Goal: Task Accomplishment & Management: Manage account settings

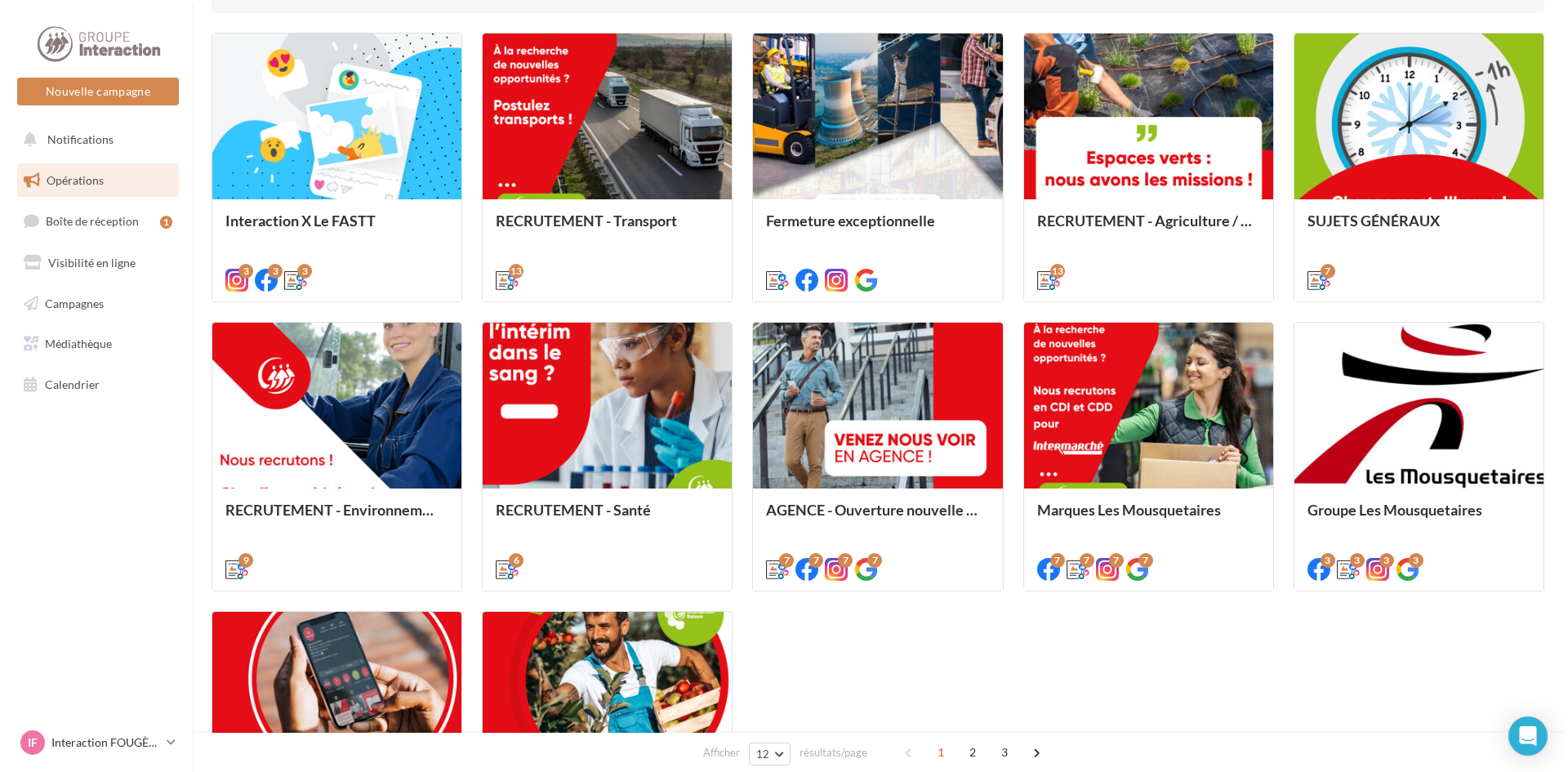
scroll to position [738, 0]
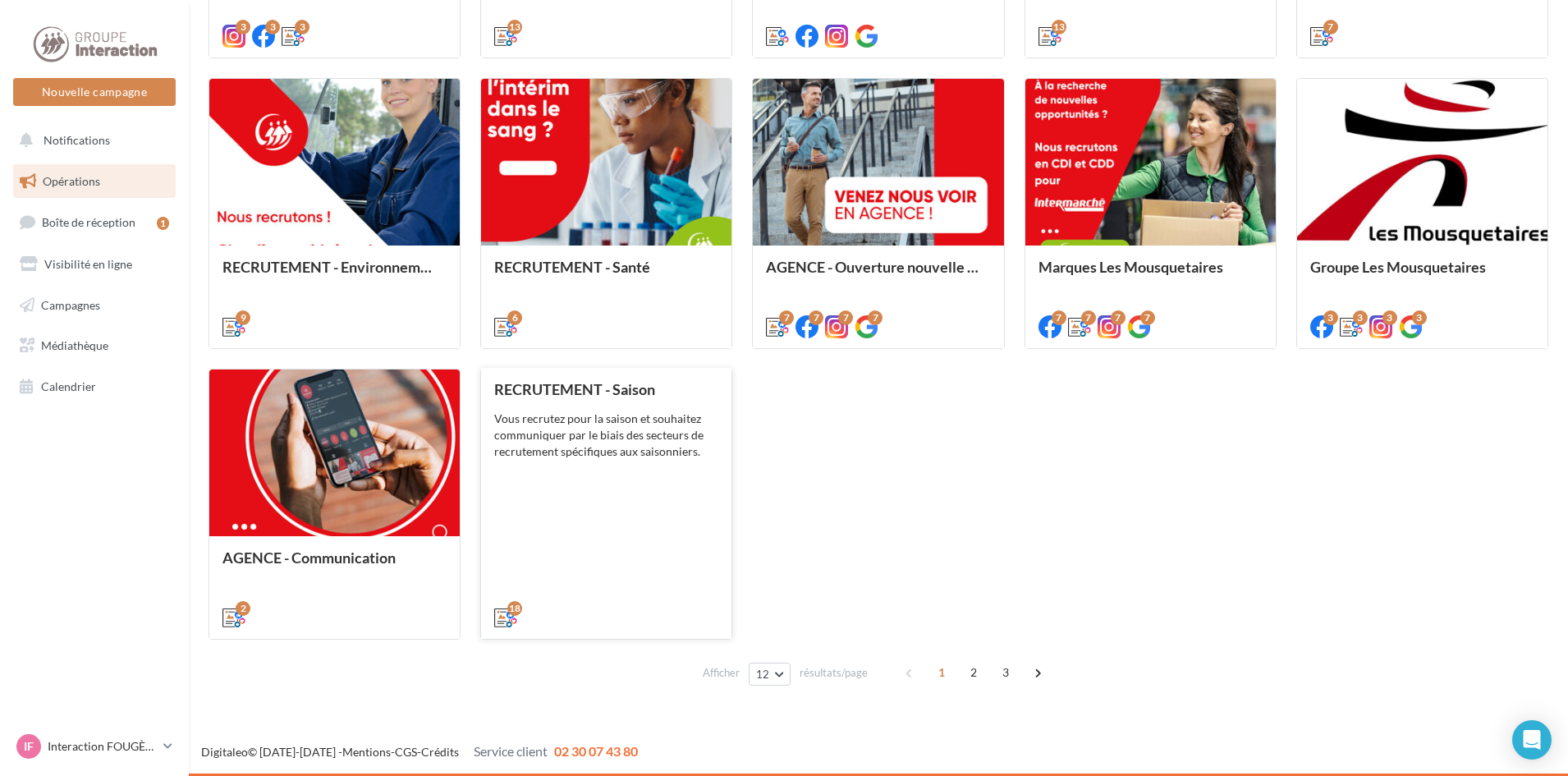
click at [626, 467] on div "RECRUTEMENT - Saison Vous recrutez pour la saison et souhaitez communiquer par …" at bounding box center [607, 501] width 224 height 243
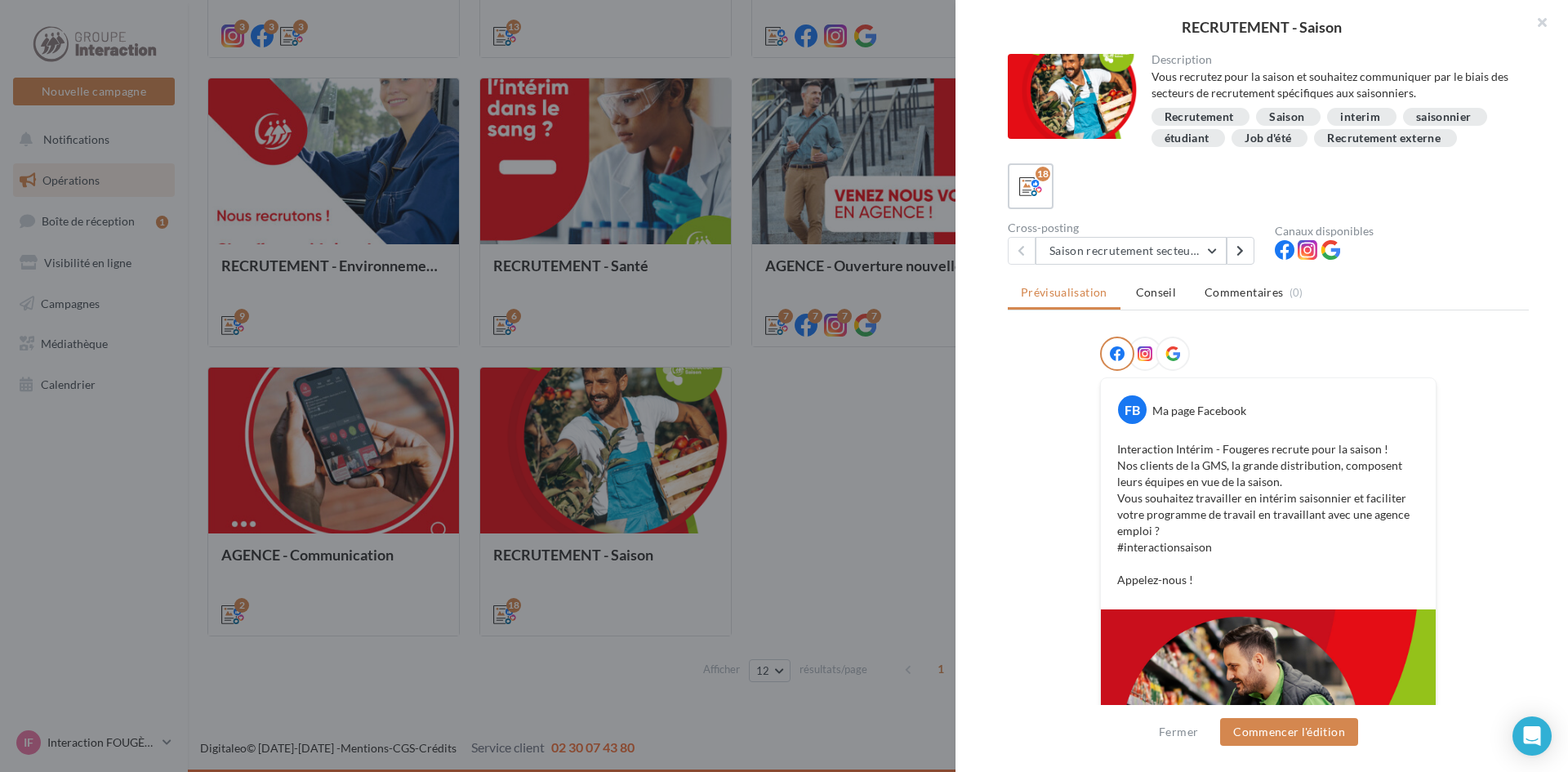
click at [1545, 404] on div "Description Vous recrutez pour la saison et souhaitez communiquer par le biais …" at bounding box center [1268, 386] width 625 height 666
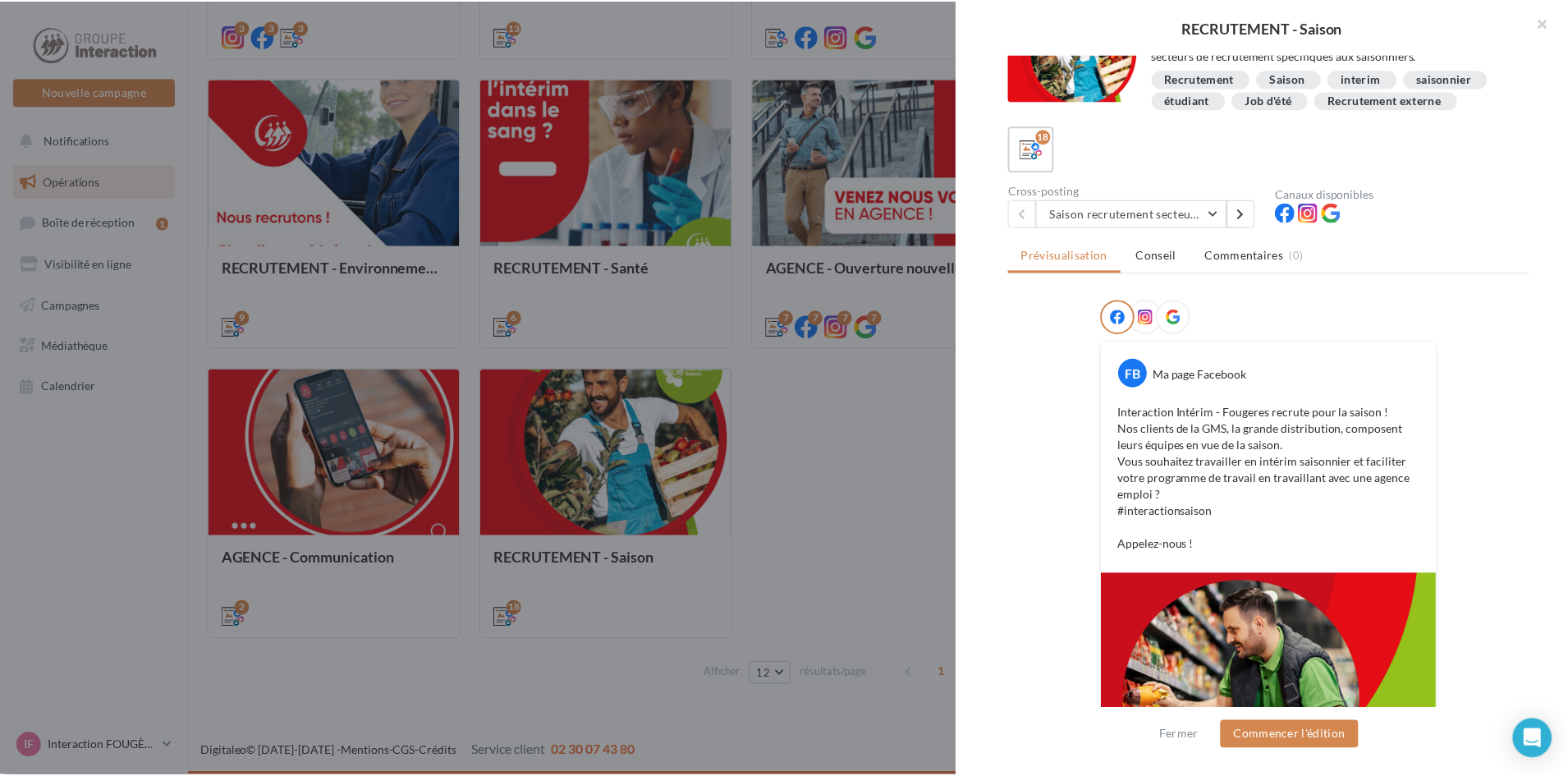
scroll to position [0, 0]
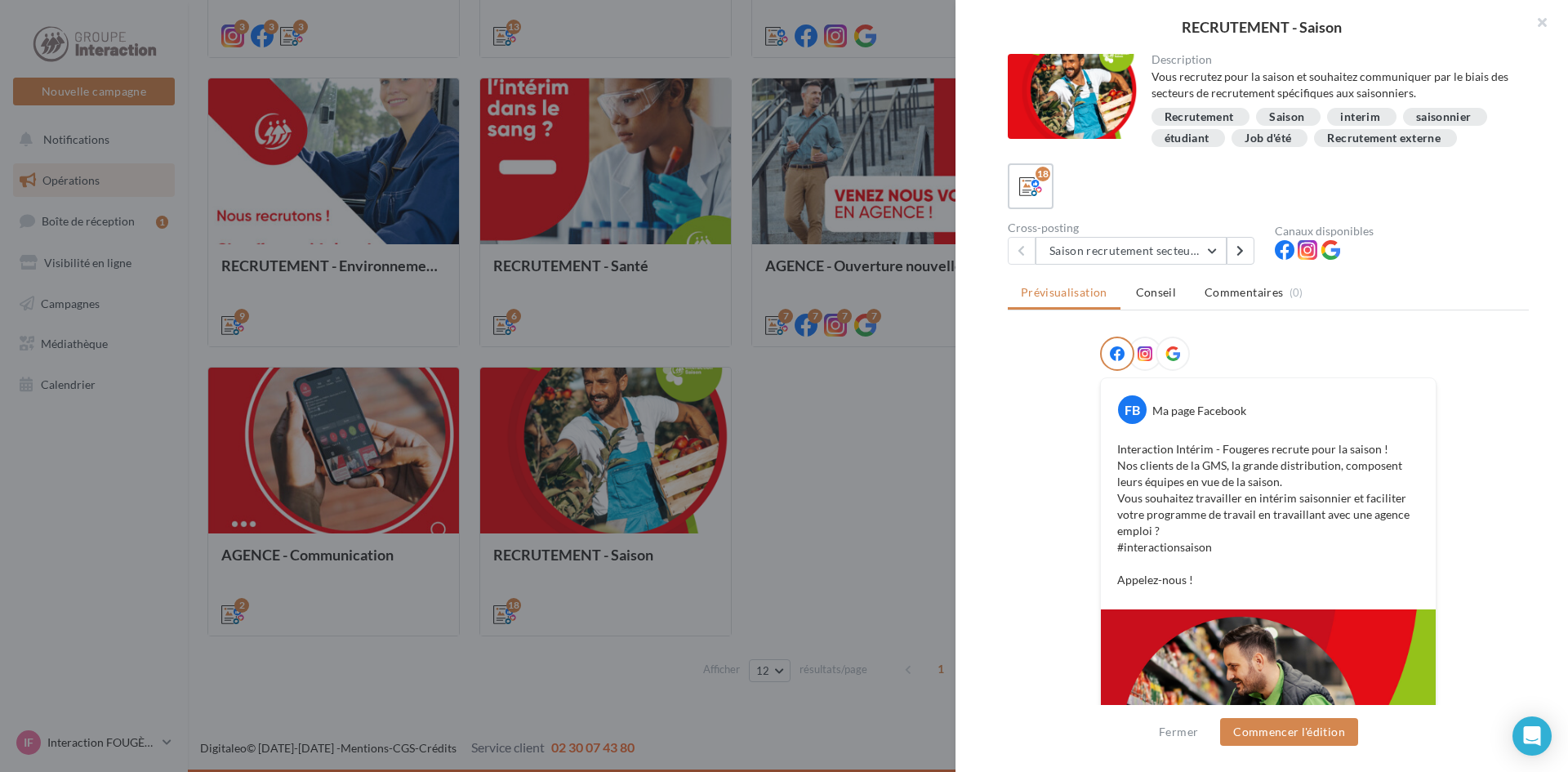
click at [801, 430] on div at bounding box center [784, 386] width 1568 height 772
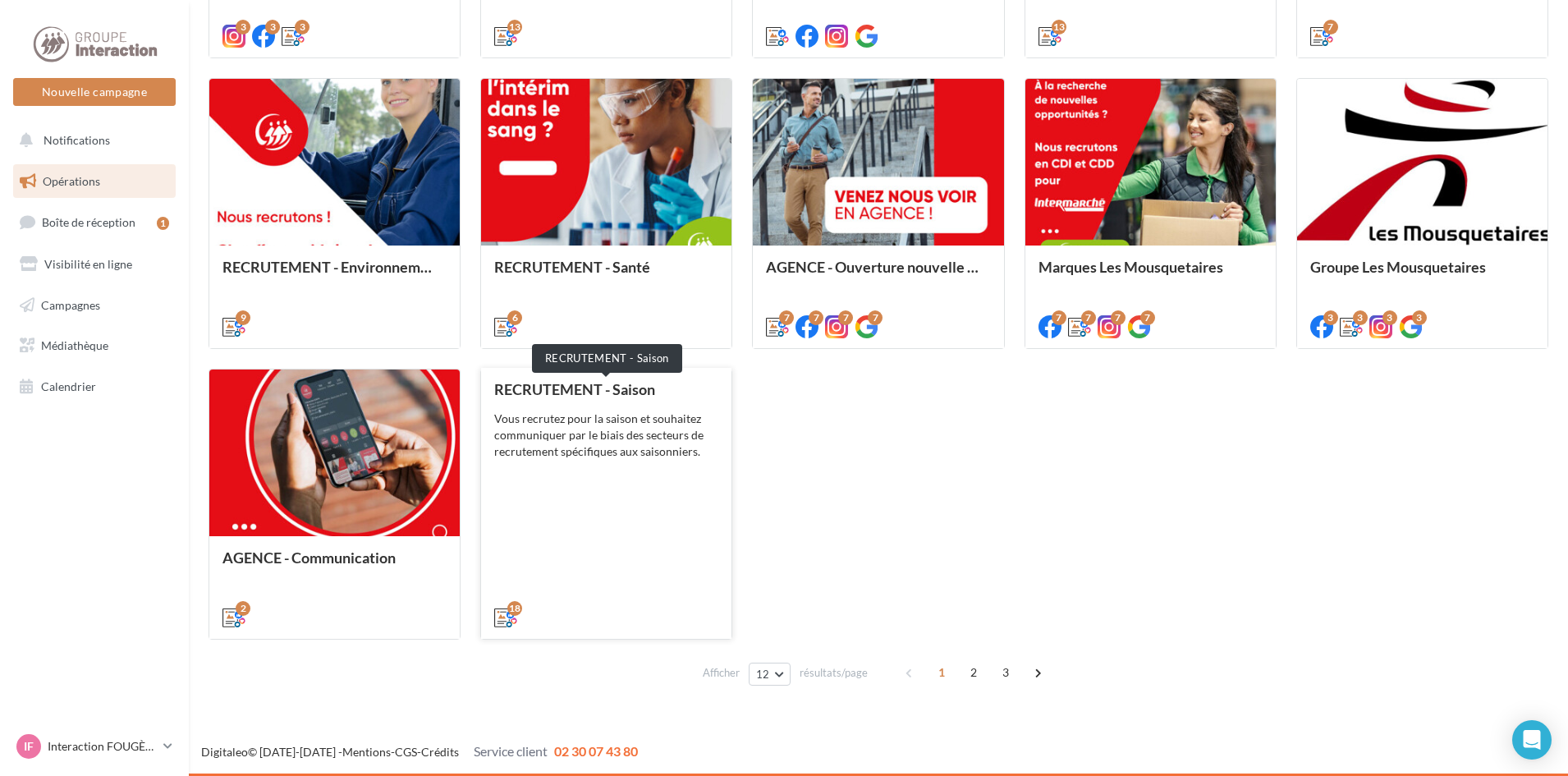
click at [598, 387] on div "RECRUTEMENT - Saison" at bounding box center [607, 388] width 224 height 17
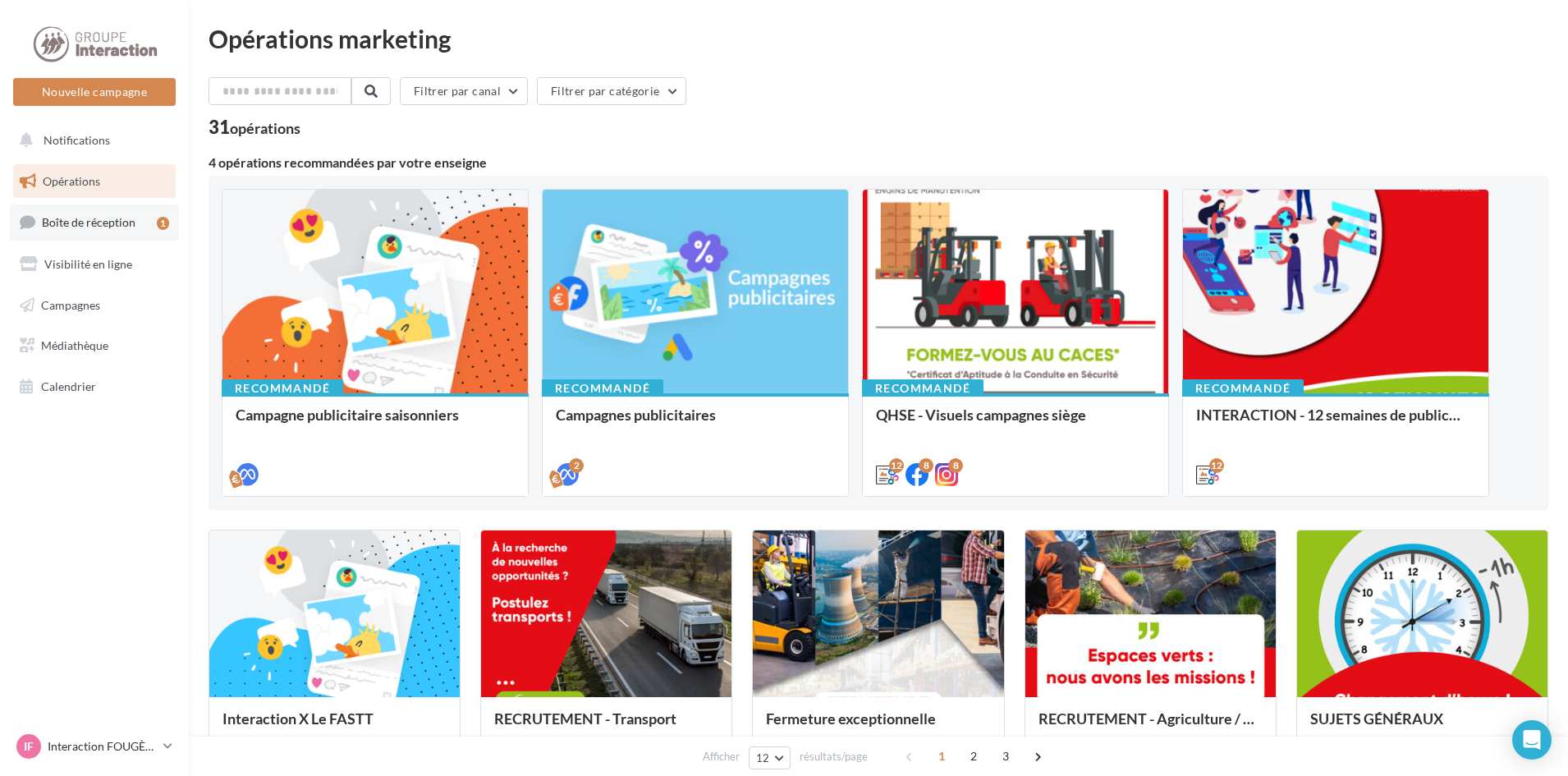
click at [67, 225] on span "Boîte de réception" at bounding box center [88, 222] width 93 height 14
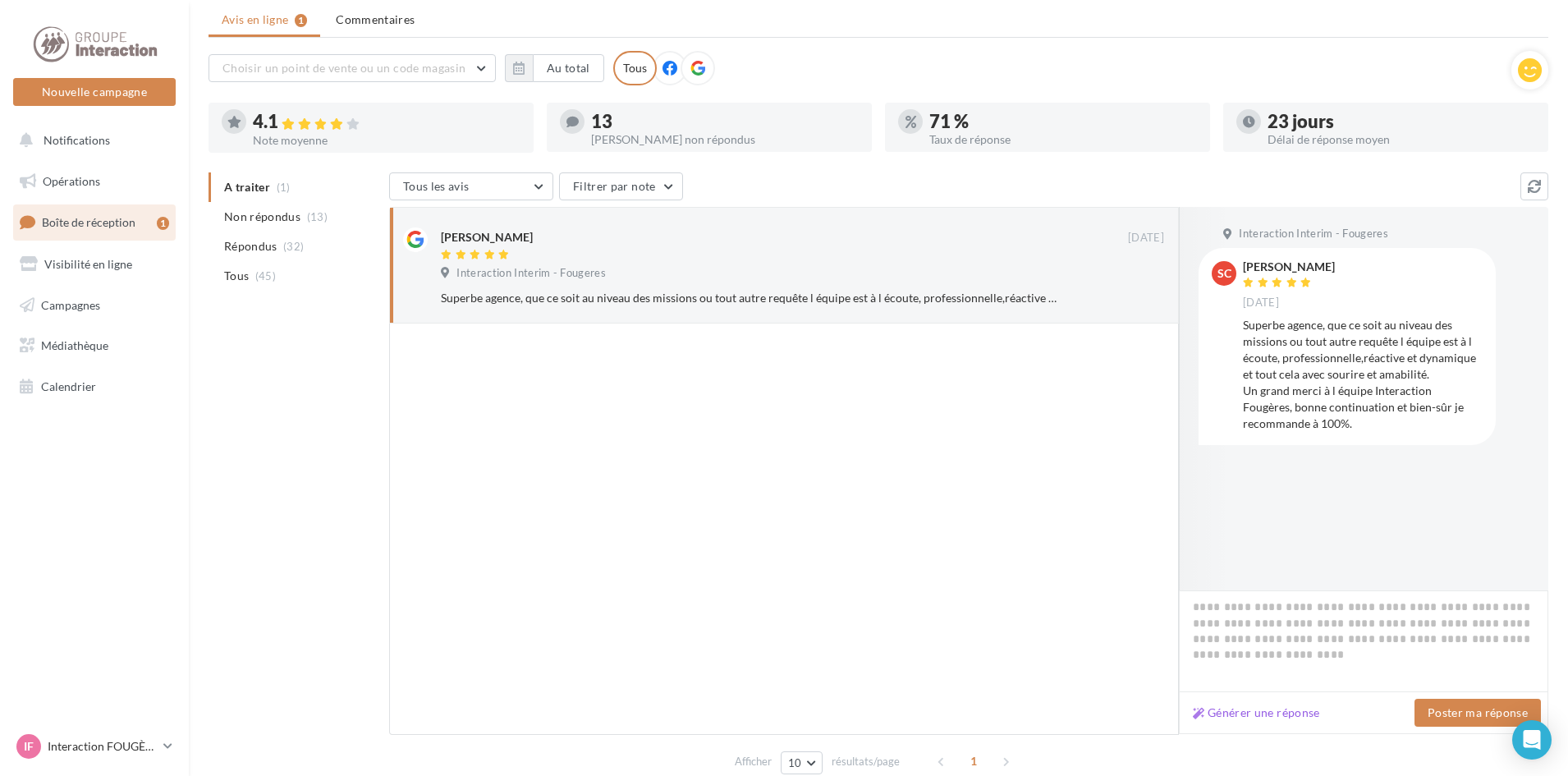
scroll to position [127, 0]
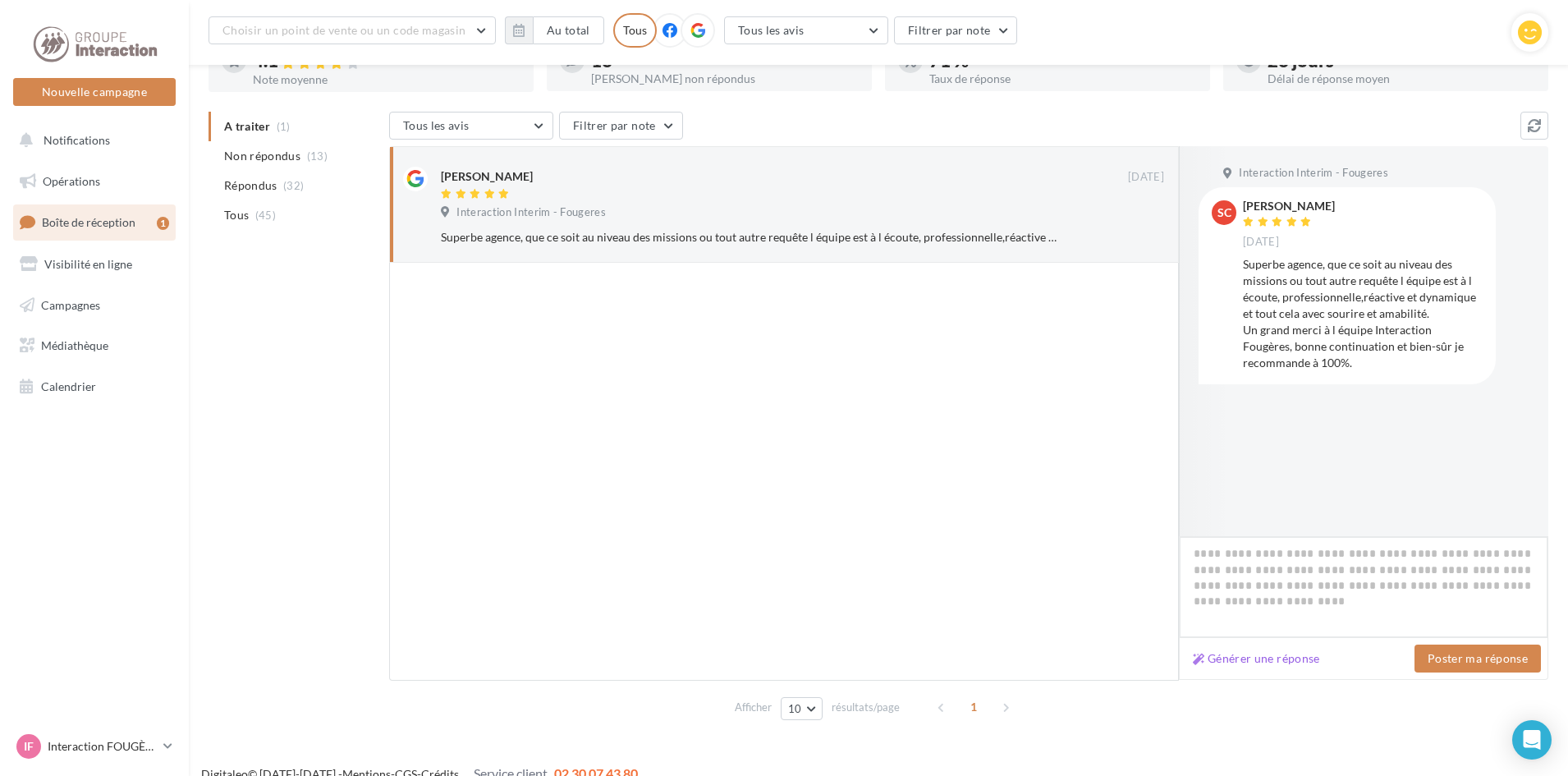
click at [1283, 569] on textarea at bounding box center [1363, 587] width 370 height 102
click at [974, 558] on div at bounding box center [784, 472] width 790 height 418
click at [1297, 560] on textarea at bounding box center [1363, 587] width 370 height 102
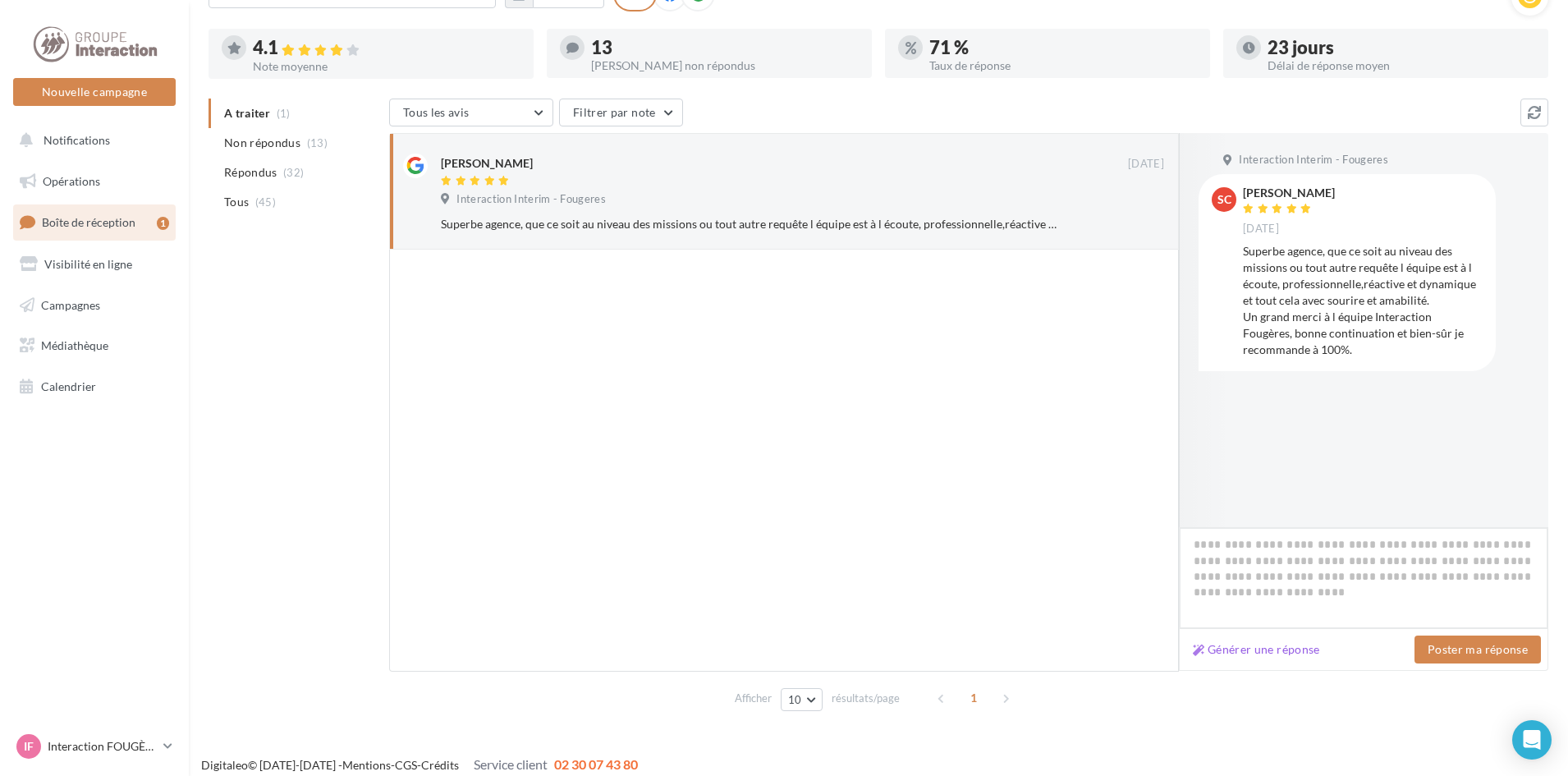
scroll to position [0, 0]
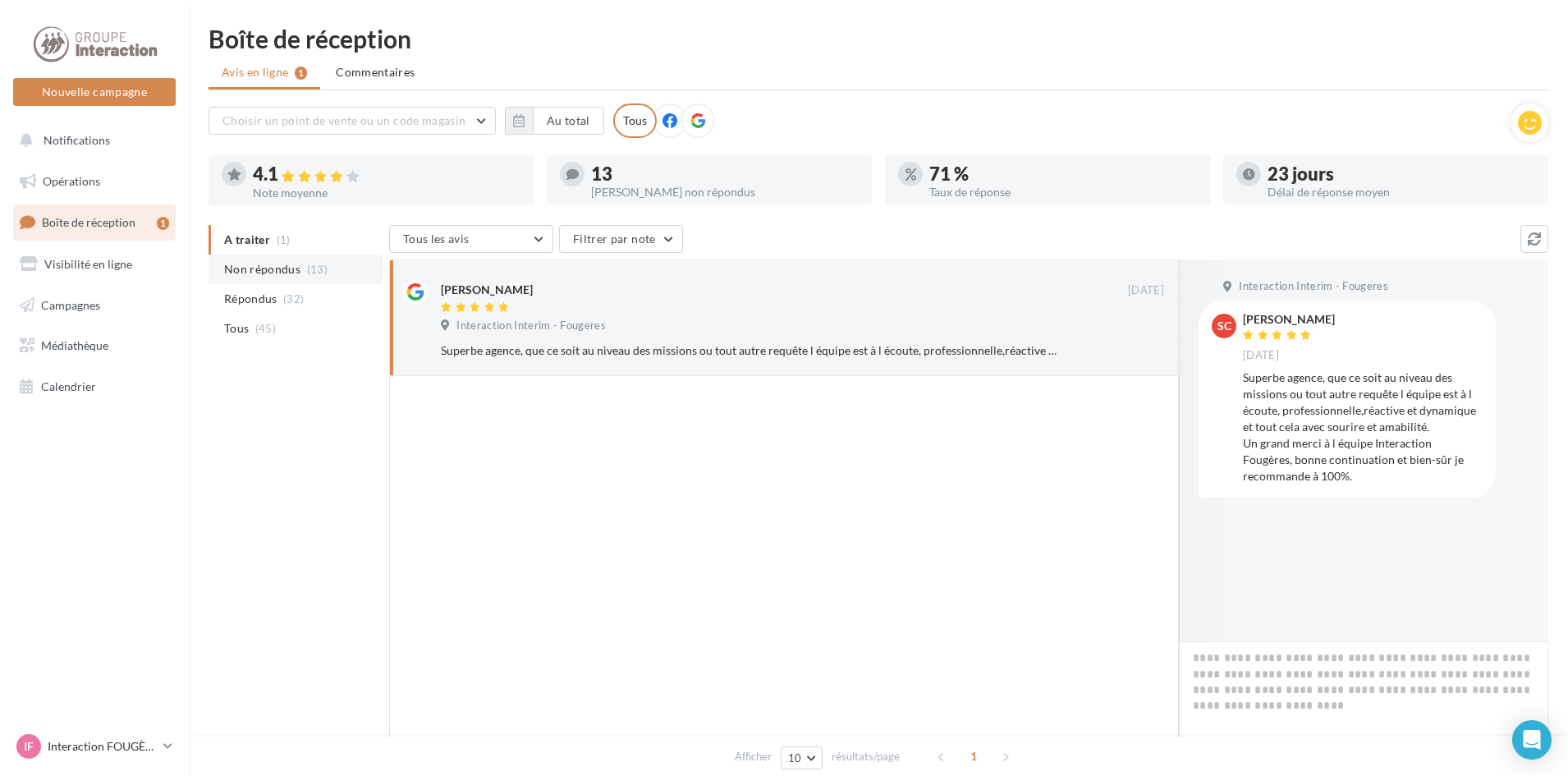
click at [246, 277] on span "Non répondus" at bounding box center [262, 269] width 76 height 17
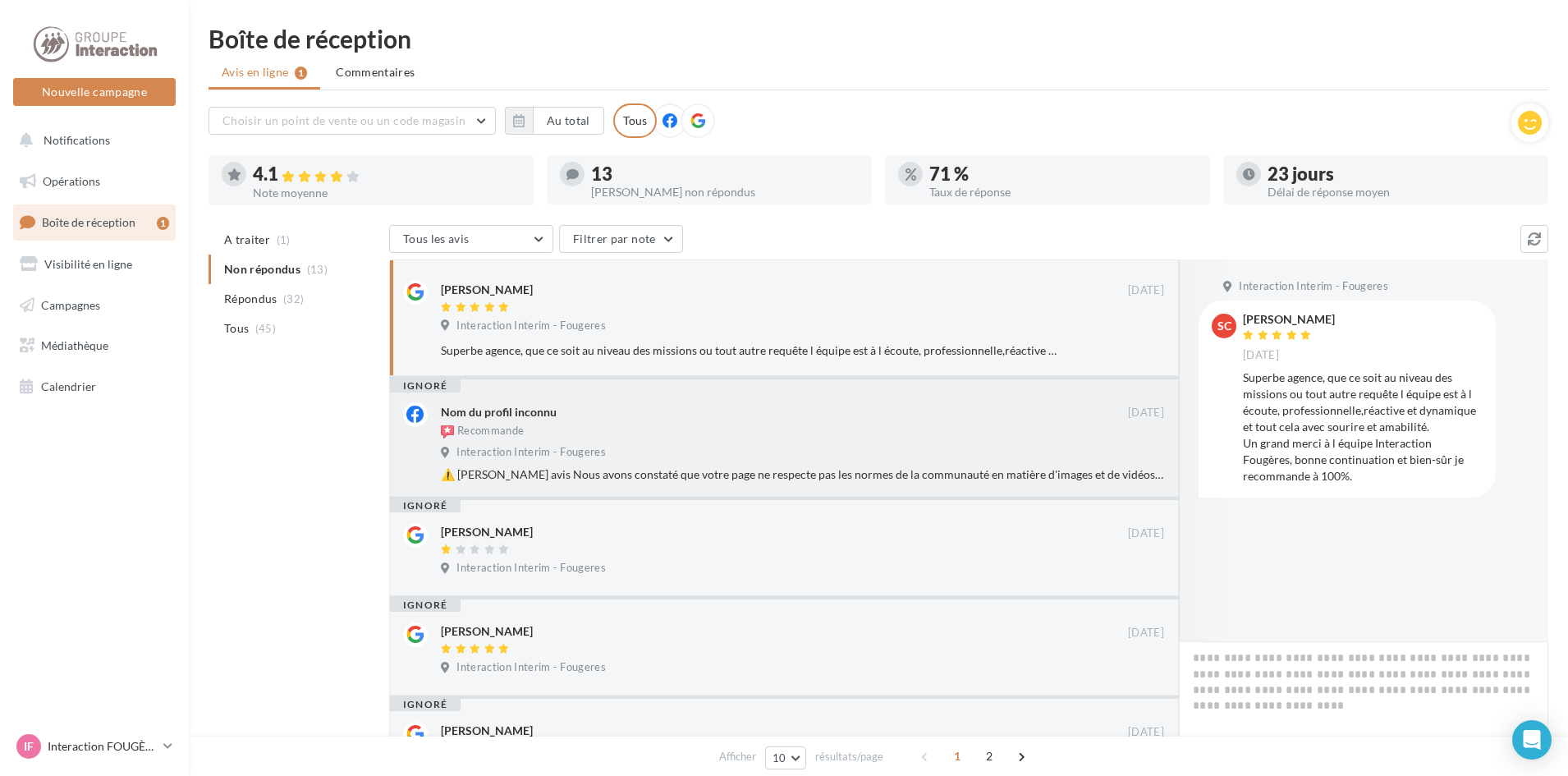
click at [717, 432] on div "Recommande" at bounding box center [784, 432] width 687 height 18
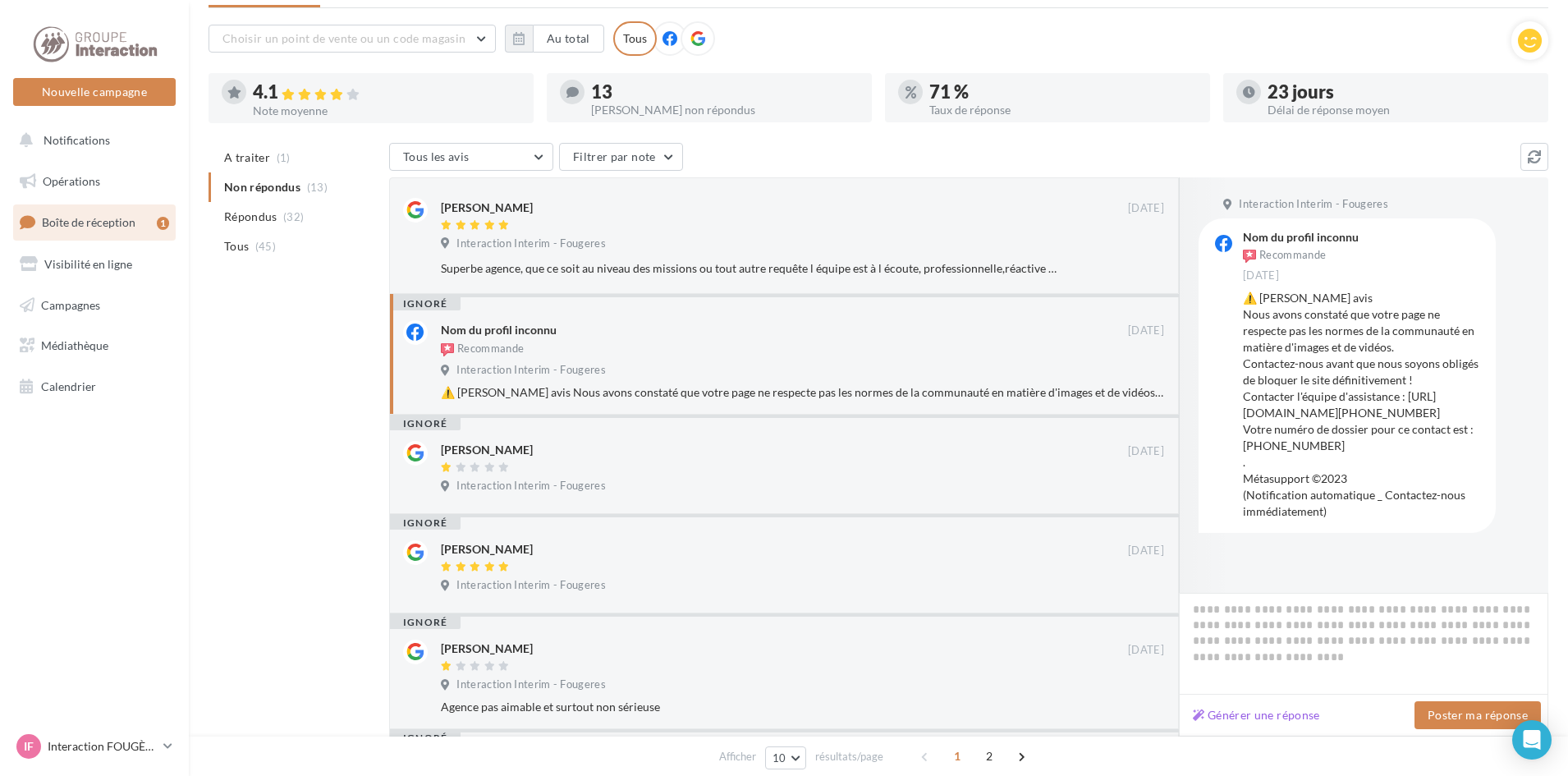
click at [415, 305] on div "ignoré" at bounding box center [424, 303] width 70 height 13
click at [1012, 472] on div at bounding box center [784, 468] width 687 height 14
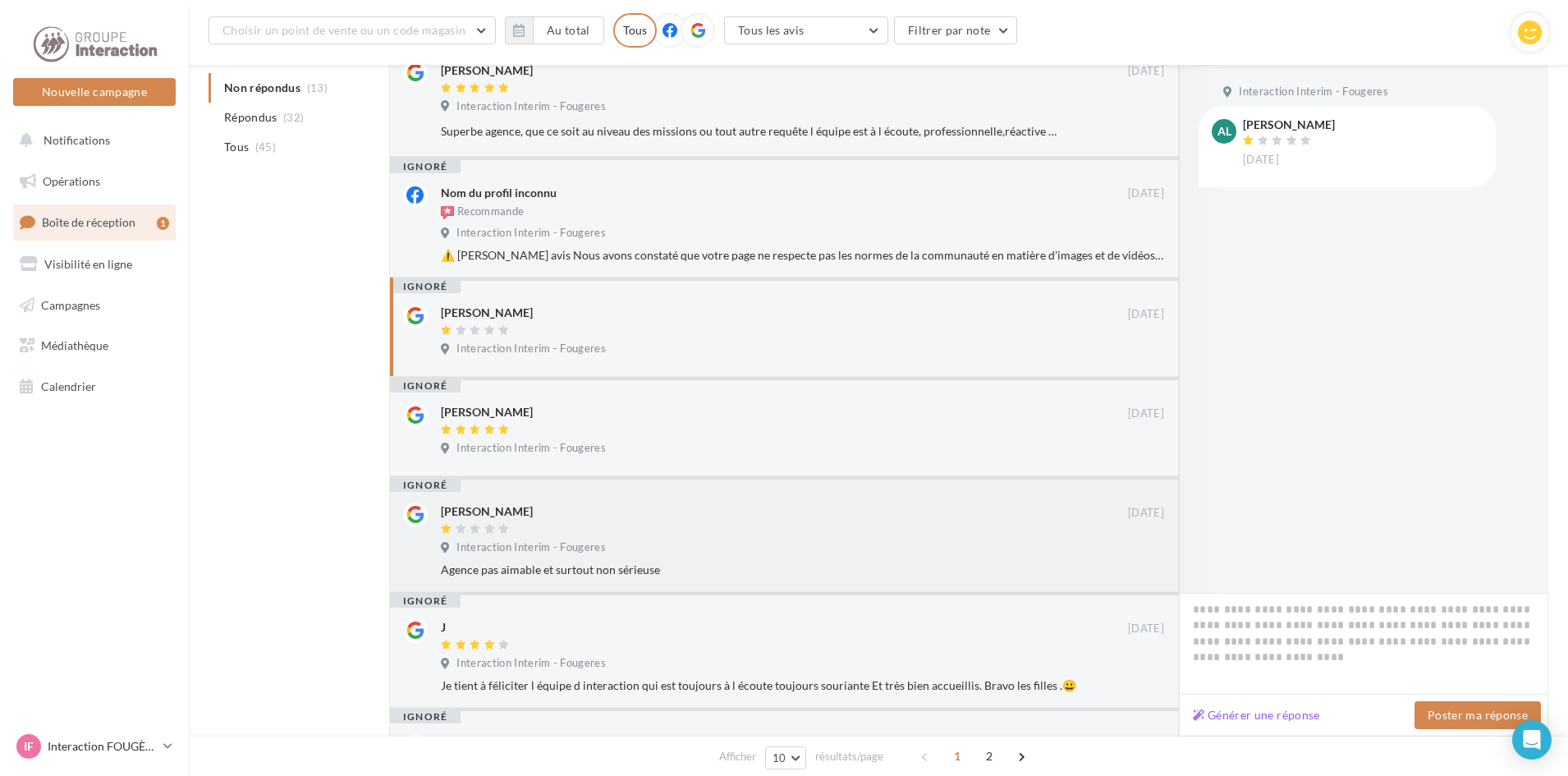
scroll to position [246, 0]
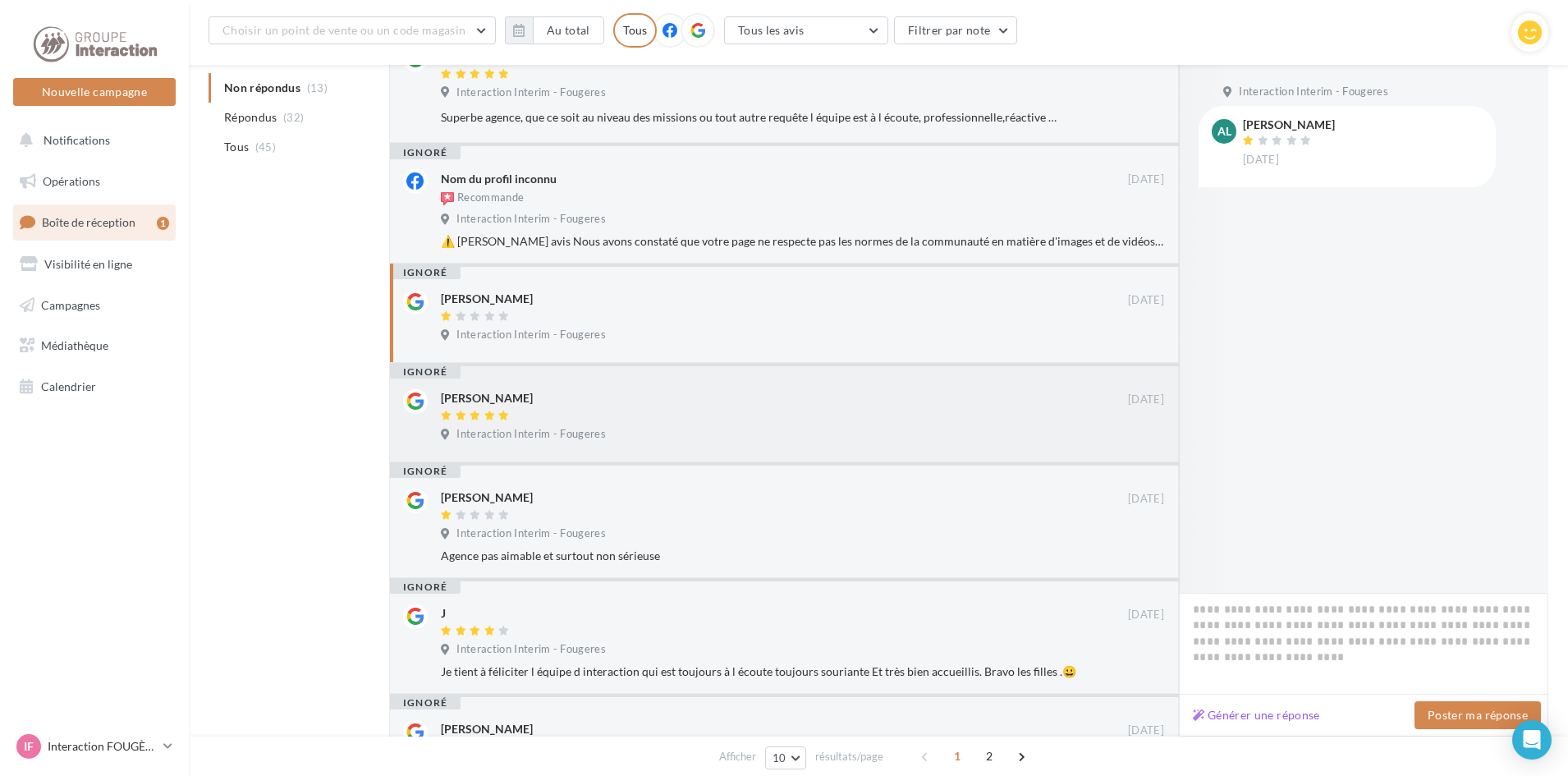
click at [630, 408] on div "[PERSON_NAME]" at bounding box center [784, 406] width 687 height 35
click at [756, 520] on div at bounding box center [784, 515] width 687 height 14
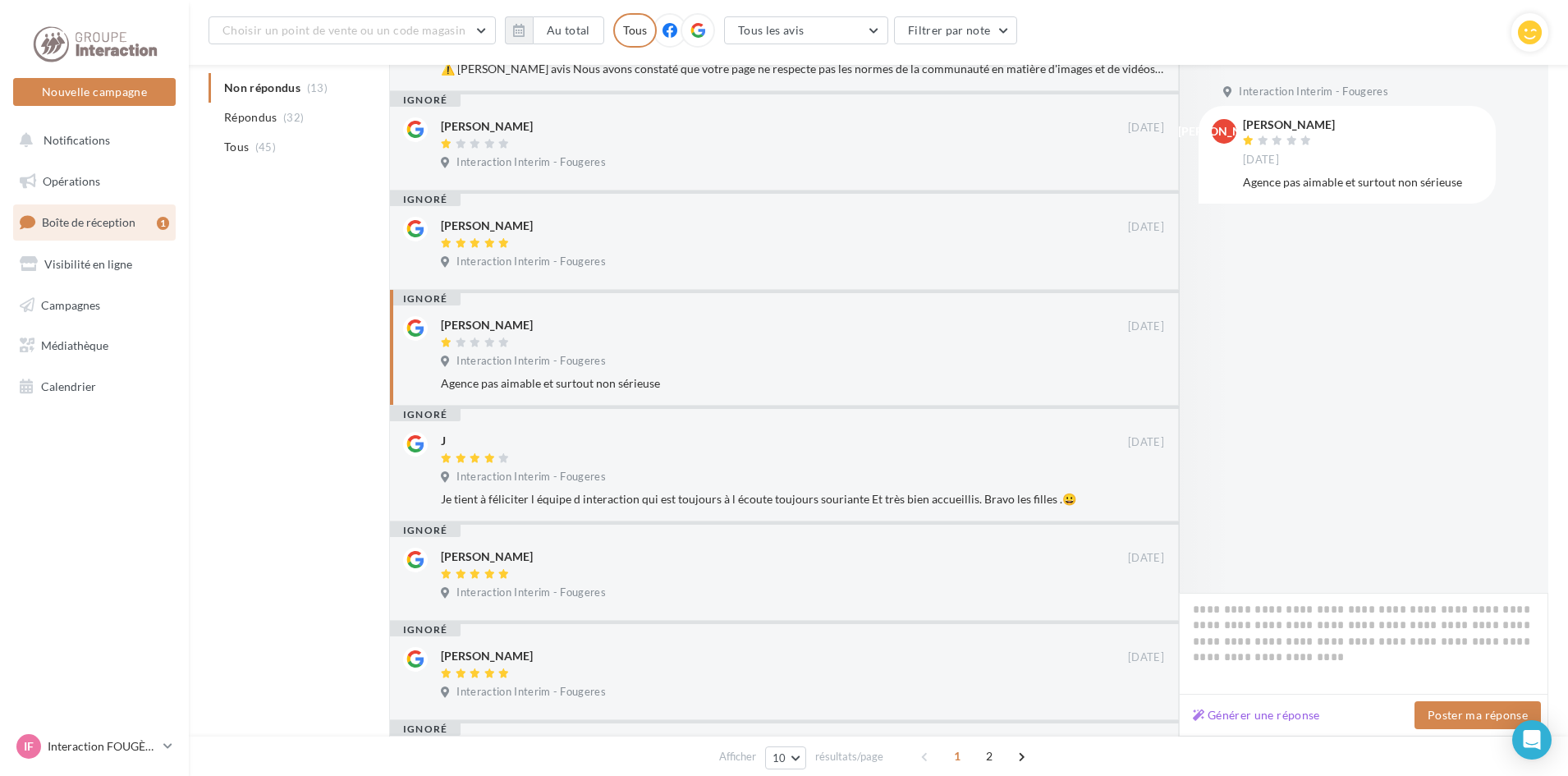
scroll to position [493, 0]
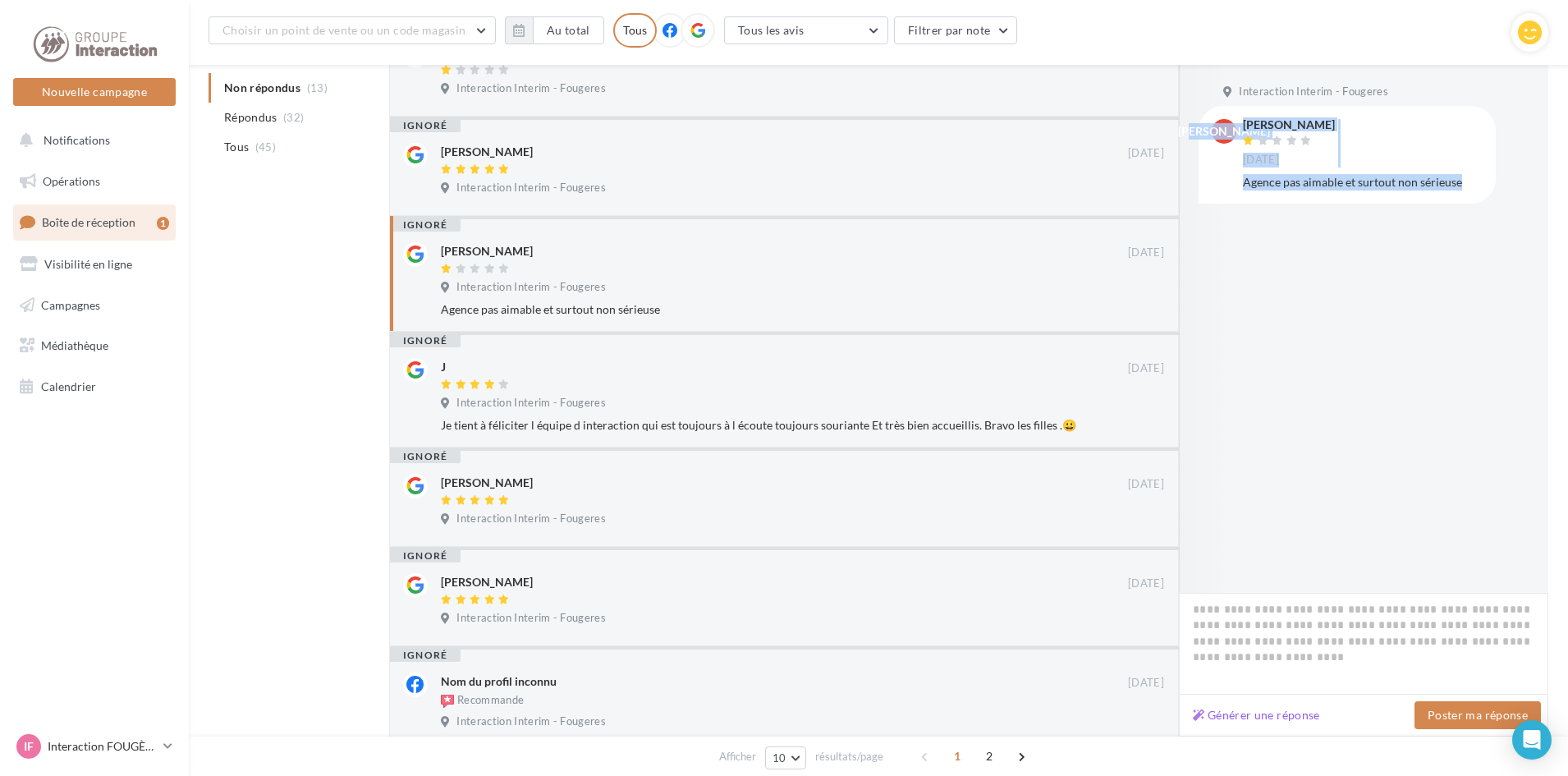
drag, startPoint x: 1489, startPoint y: 184, endPoint x: 1223, endPoint y: 181, distance: 266.0
click at [1223, 181] on div "[PERSON_NAME] [DATE] Agence pas aimable et surtout non sérieuse" at bounding box center [1347, 155] width 297 height 98
click at [1364, 160] on div "[PERSON_NAME] [DATE]" at bounding box center [1363, 143] width 240 height 49
drag, startPoint x: 1477, startPoint y: 185, endPoint x: 1266, endPoint y: 185, distance: 211.0
click at [1266, 185] on div "Agence pas aimable et surtout non sérieuse" at bounding box center [1363, 182] width 240 height 17
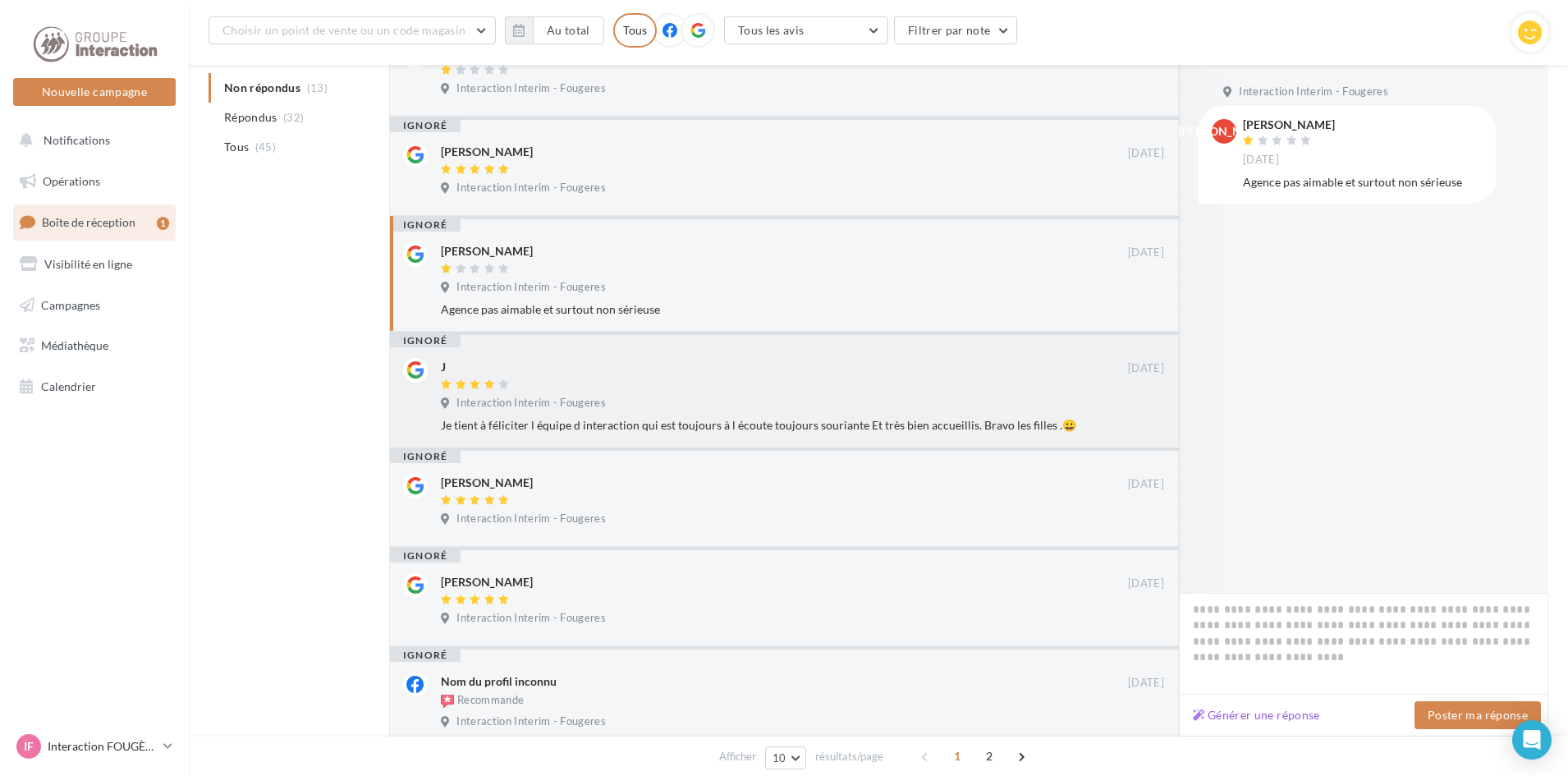
click at [792, 385] on div at bounding box center [784, 386] width 687 height 14
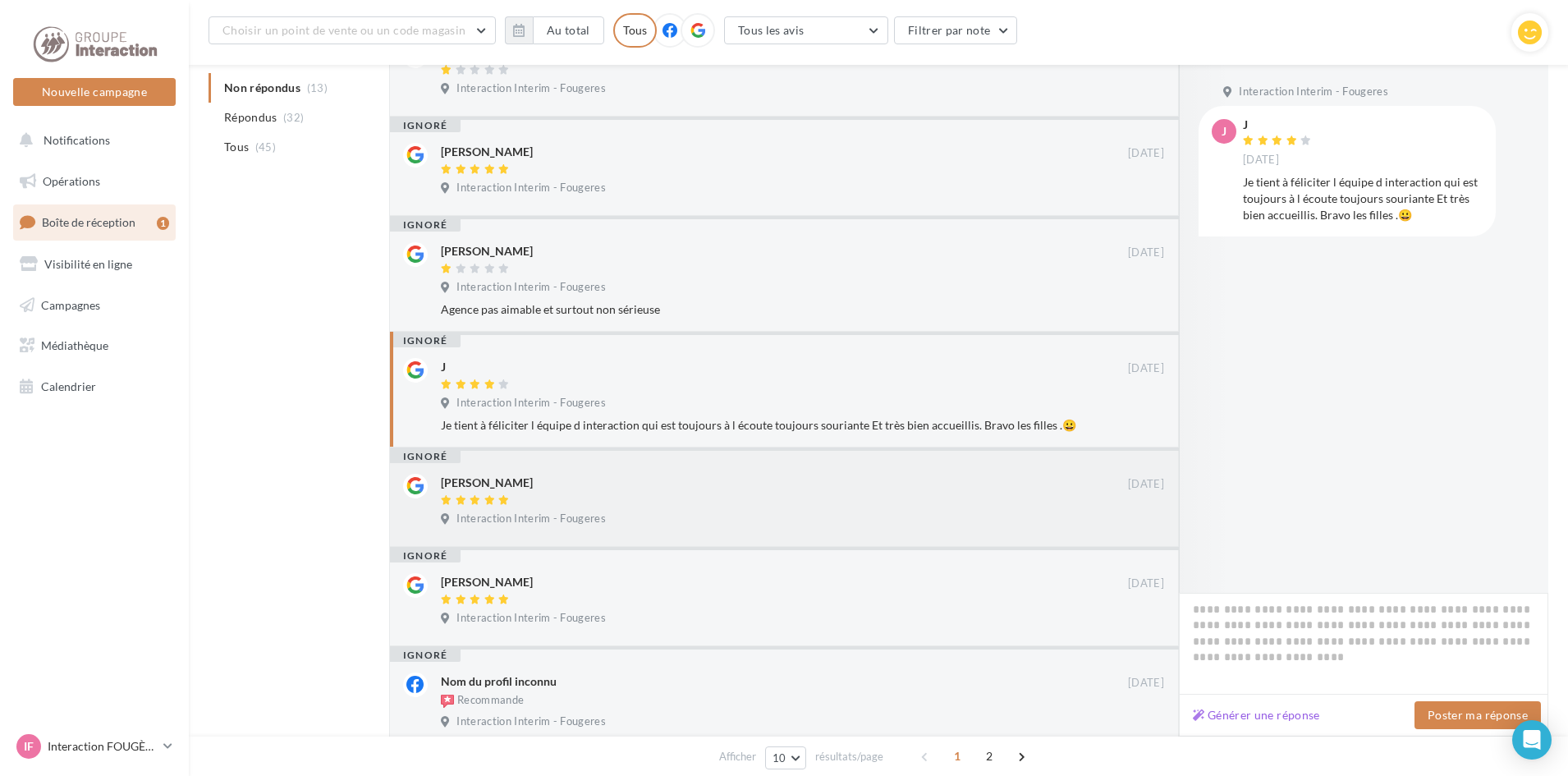
click at [796, 502] on div at bounding box center [784, 501] width 687 height 14
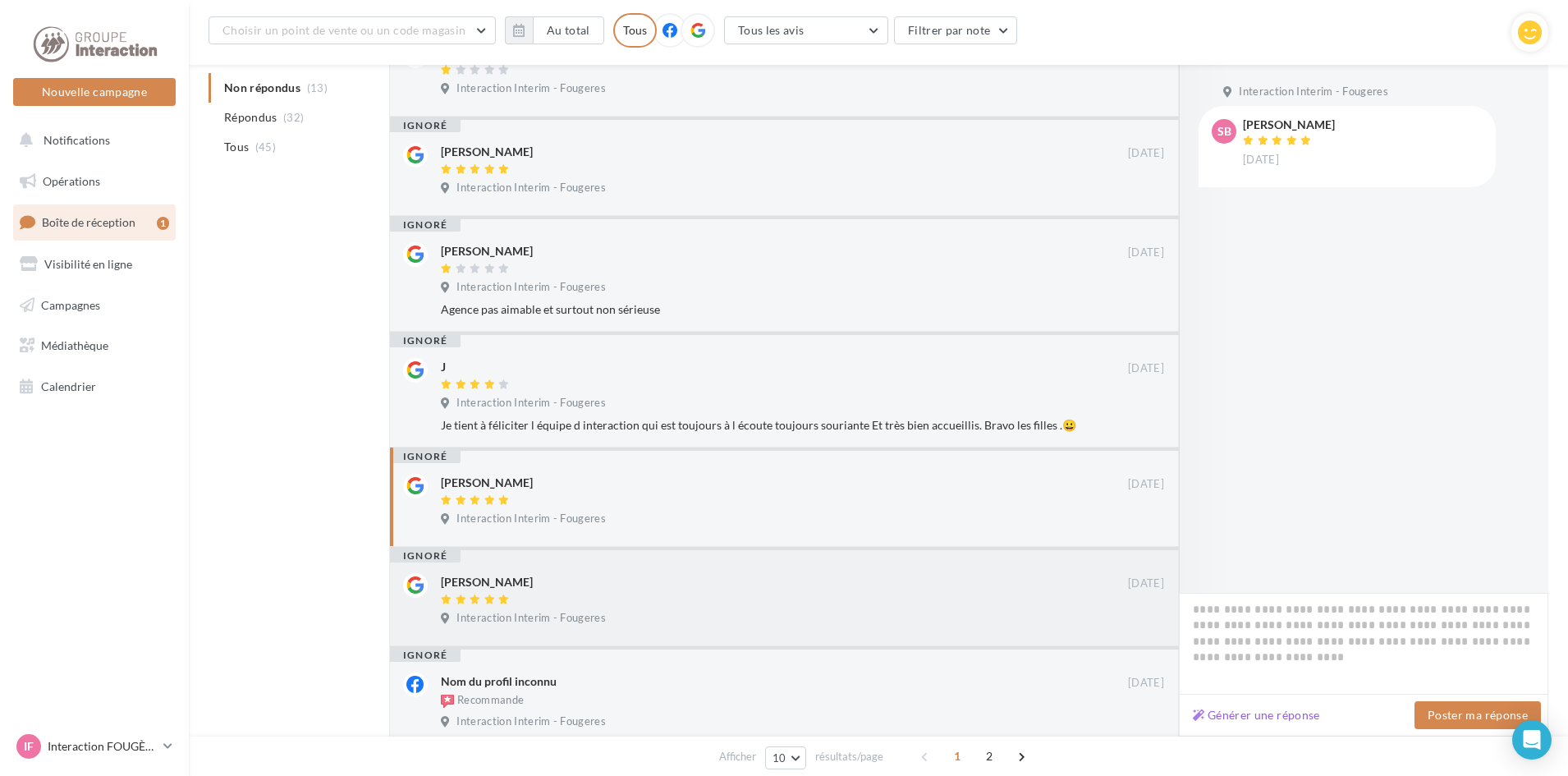
click at [747, 589] on div "[PERSON_NAME]" at bounding box center [784, 581] width 687 height 17
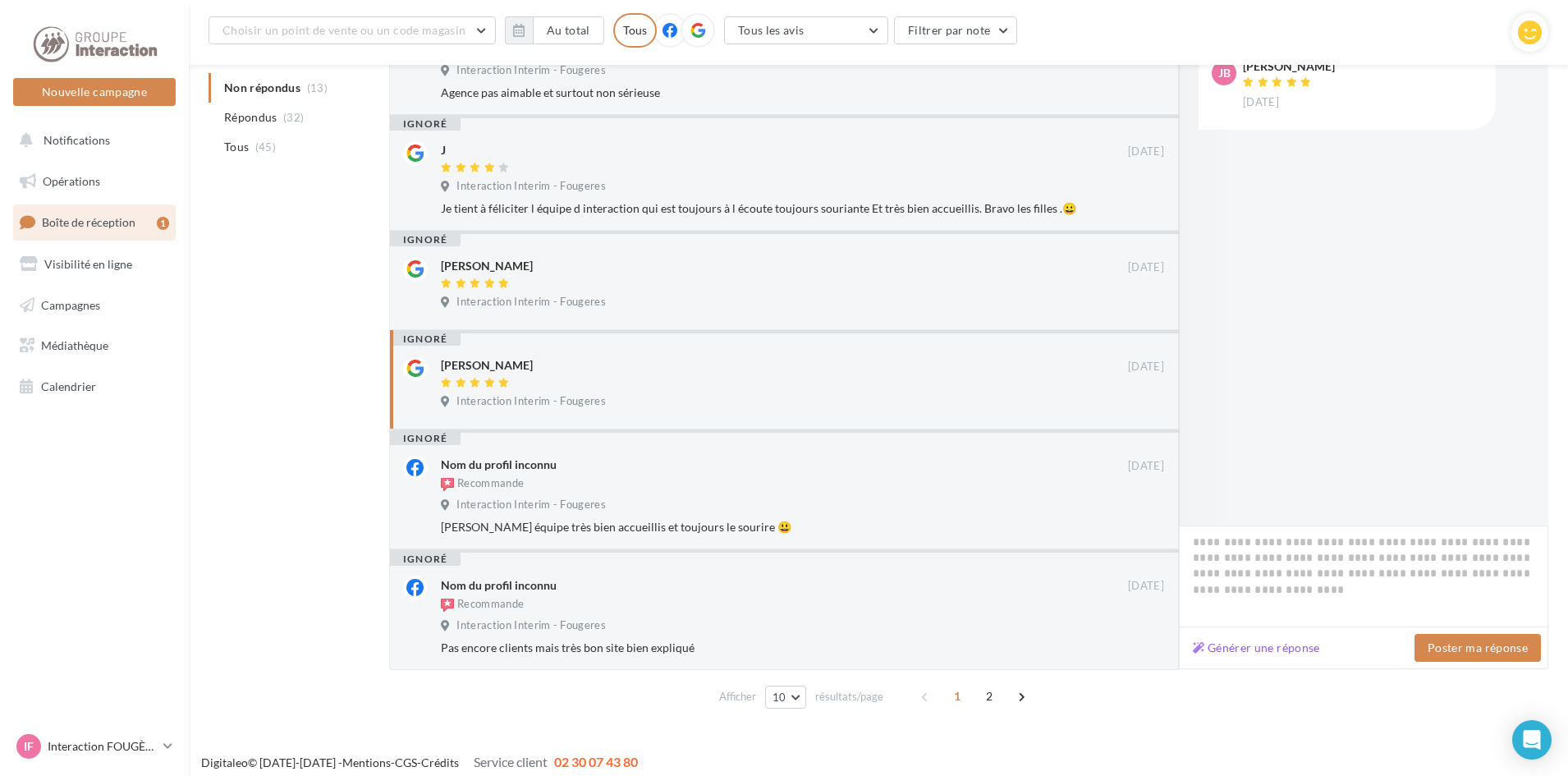
scroll to position [720, 0]
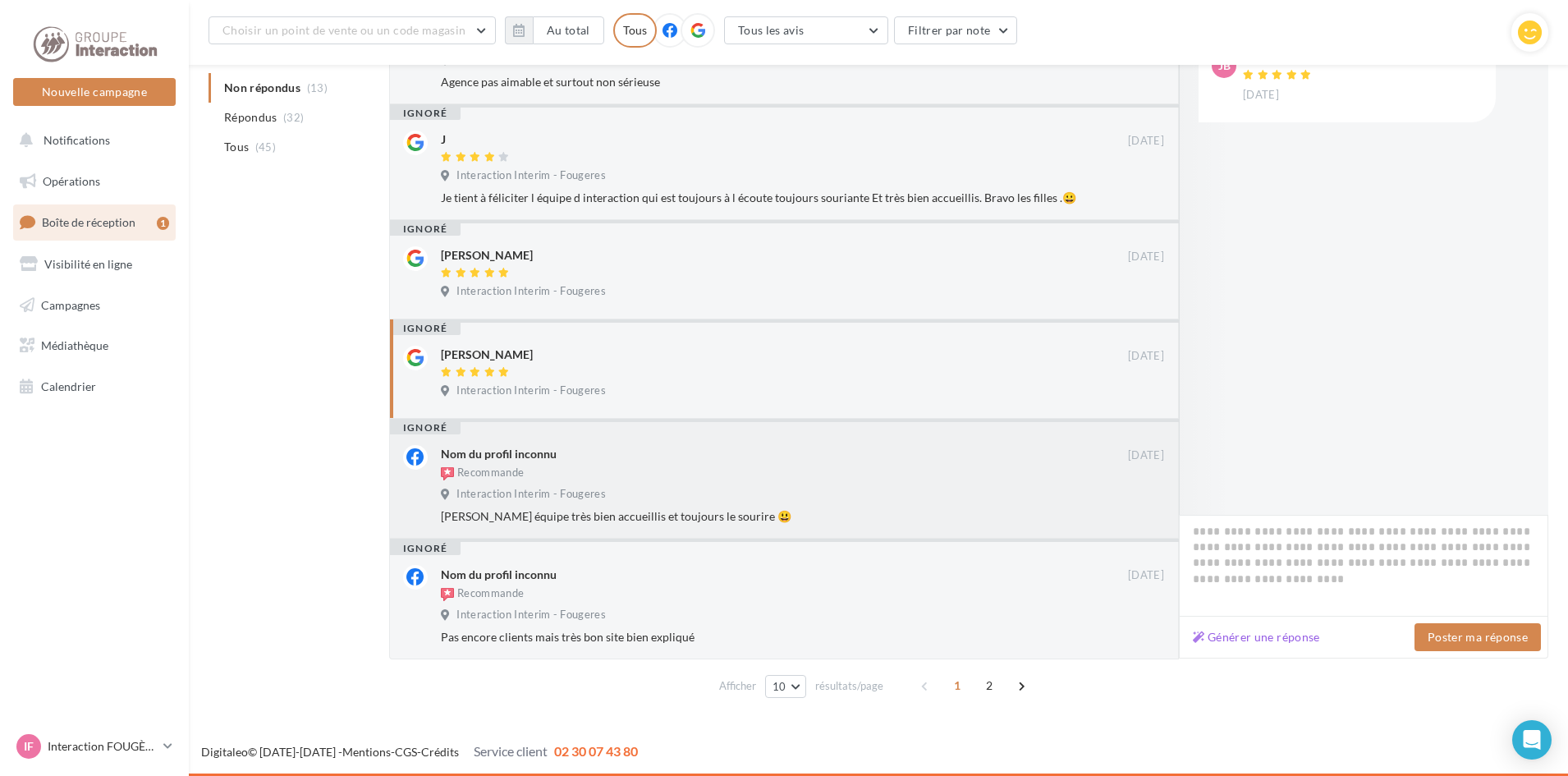
click at [765, 477] on div "Recommande" at bounding box center [784, 475] width 687 height 18
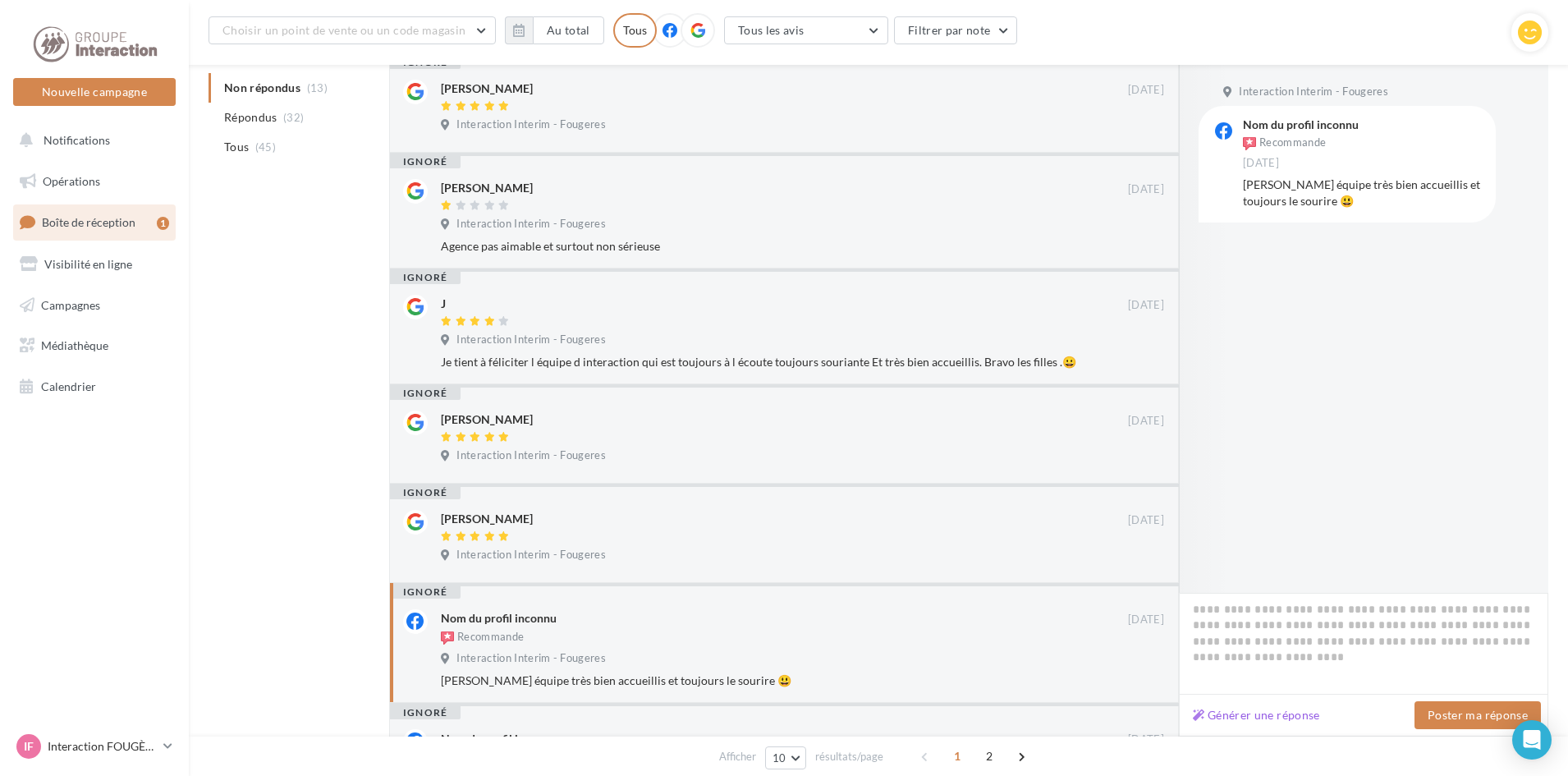
scroll to position [637, 0]
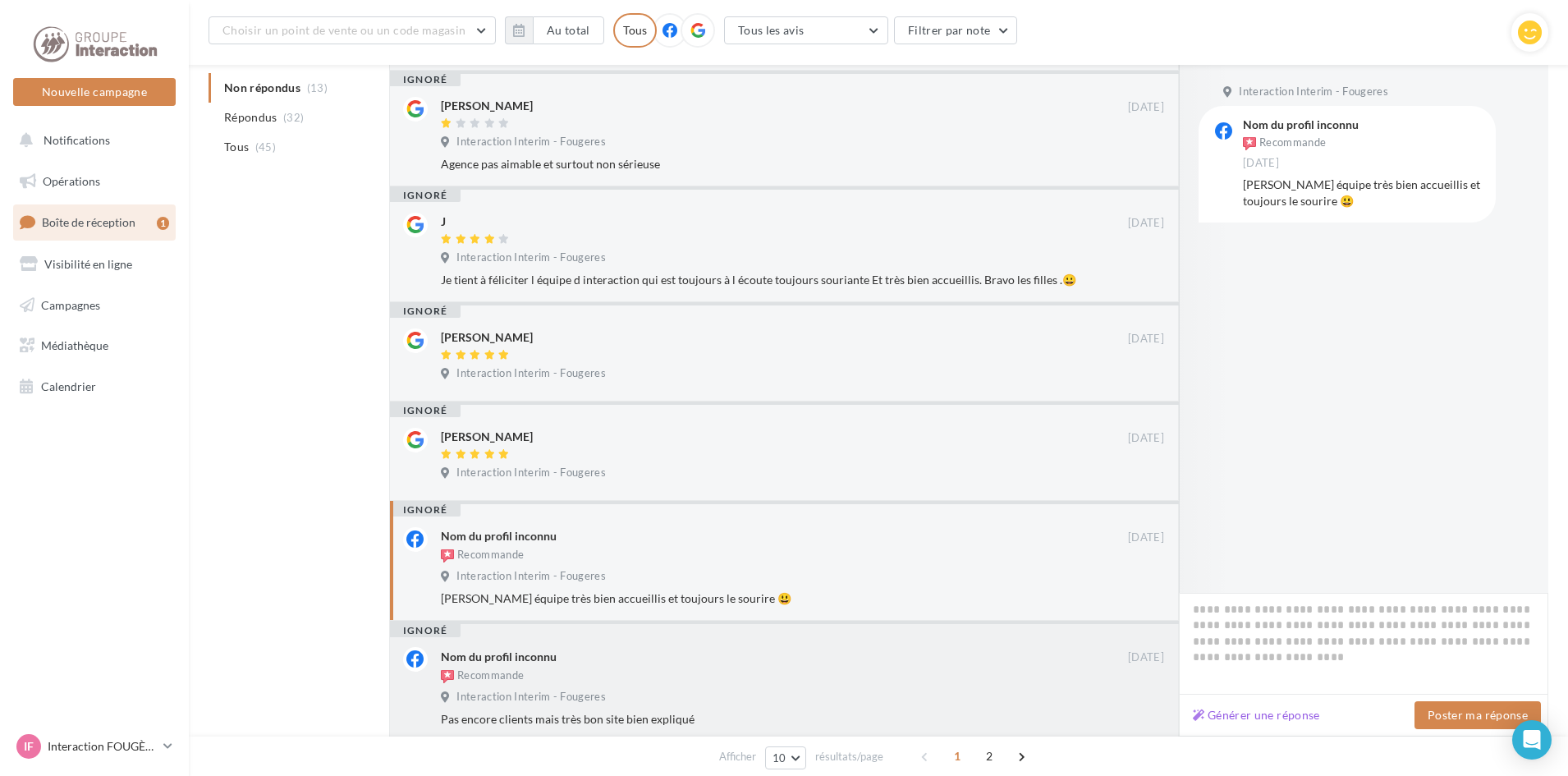
click at [695, 685] on div "Recommande" at bounding box center [784, 677] width 687 height 18
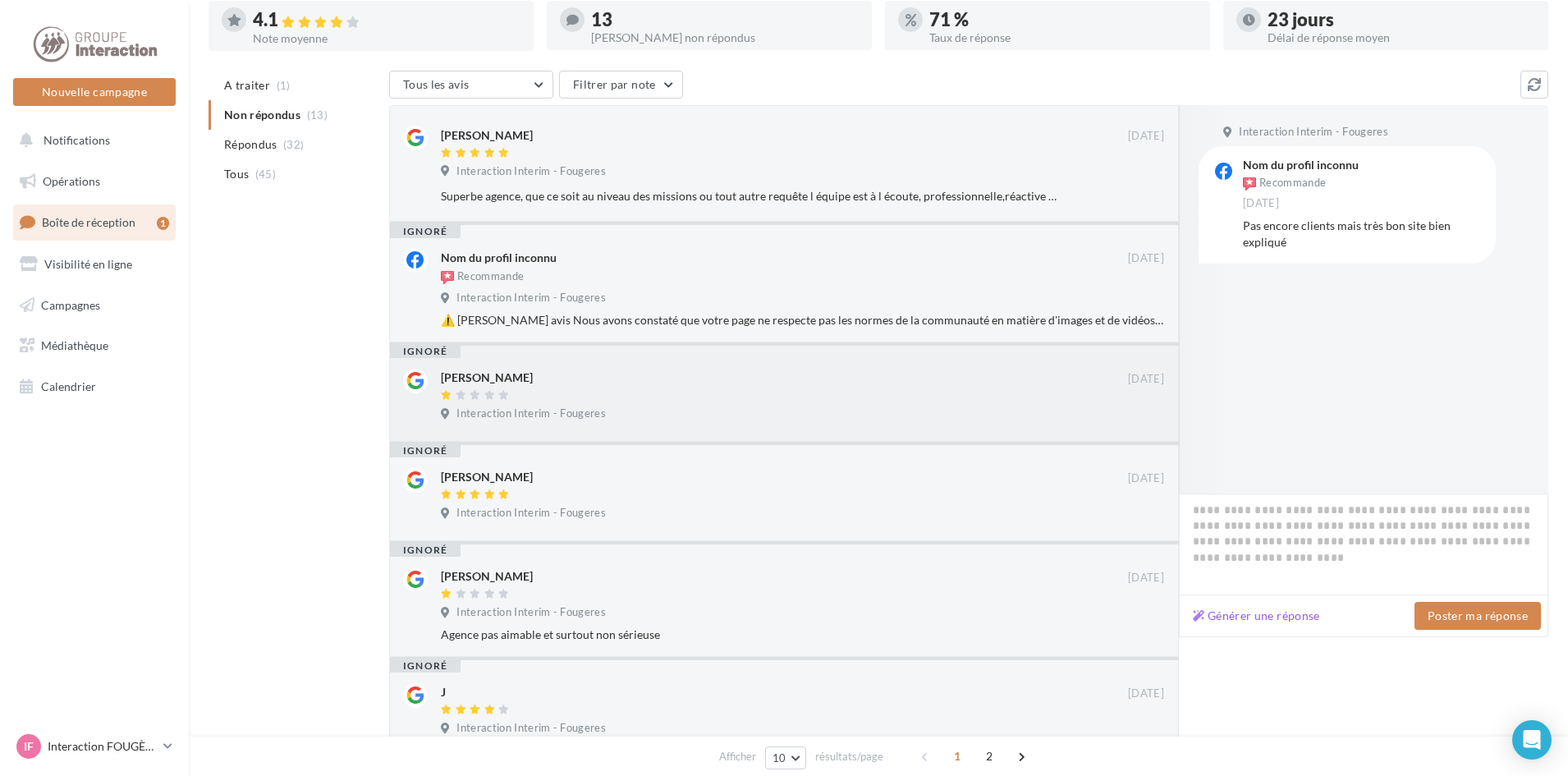
scroll to position [0, 0]
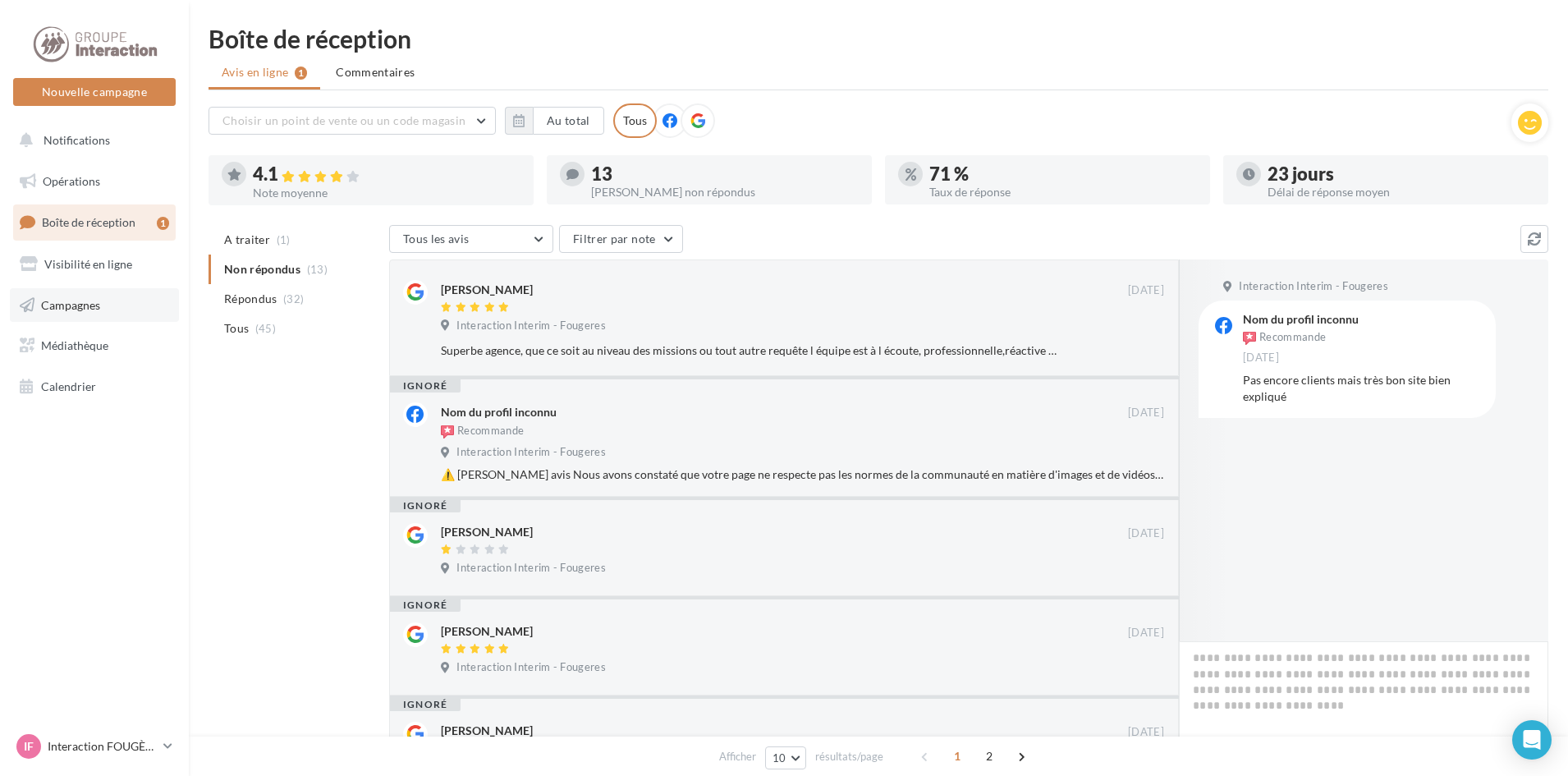
click at [103, 298] on link "Campagnes" at bounding box center [94, 305] width 169 height 35
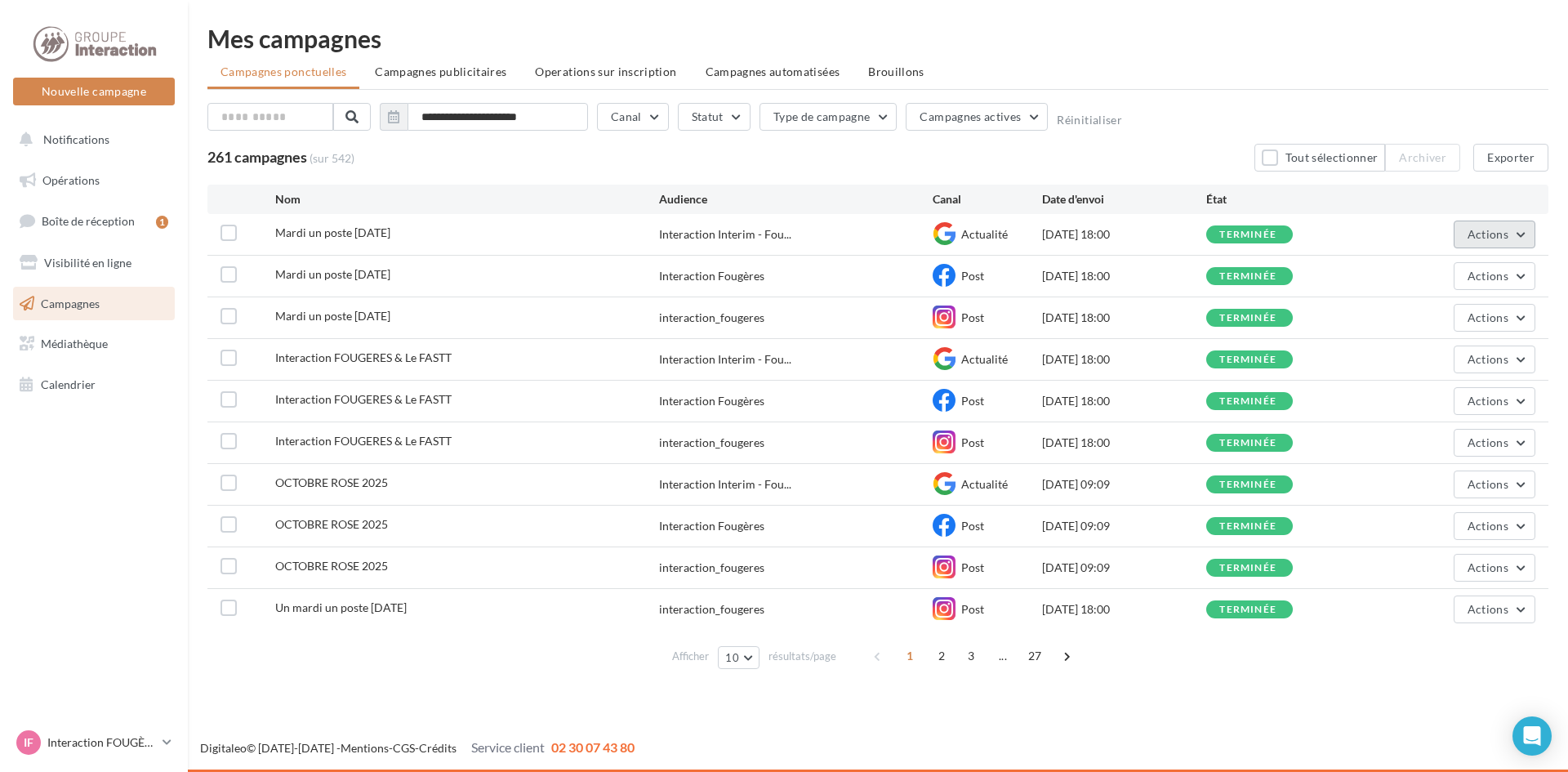
click at [1503, 240] on span "Actions" at bounding box center [1487, 234] width 40 height 14
click at [1255, 732] on div "Digitaleo © 2015-2025 - Mentions - CGS - Crédits Service client 02 30 07 43 80" at bounding box center [784, 748] width 1568 height 45
